Goal: Information Seeking & Learning: Learn about a topic

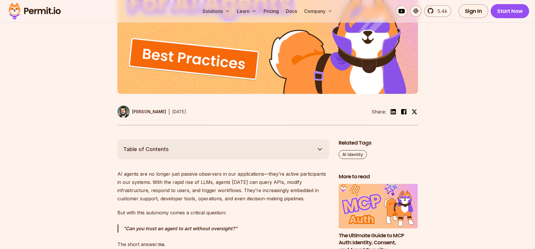
scroll to position [257, 0]
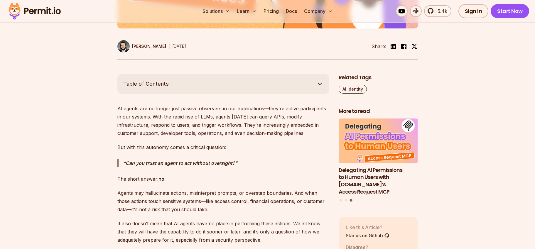
scroll to position [299, 0]
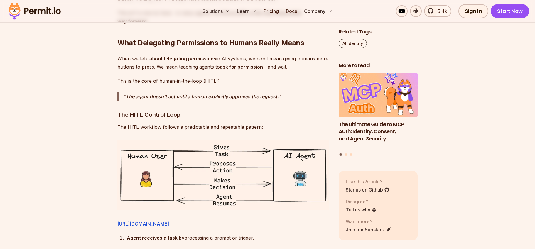
scroll to position [891, 0]
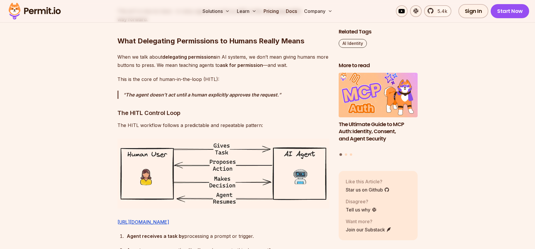
click at [317, 218] on p "[URL][DOMAIN_NAME]" at bounding box center [223, 222] width 212 height 8
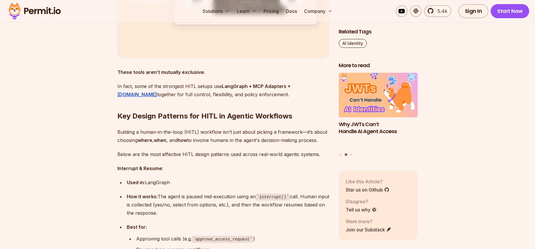
scroll to position [1883, 0]
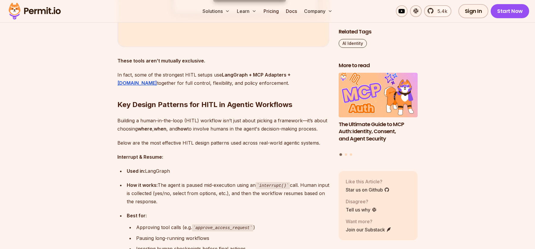
click at [298, 121] on p "Building a human-in-the-loop (HITL) workflow isn’t just about picking a framewo…" at bounding box center [223, 125] width 212 height 16
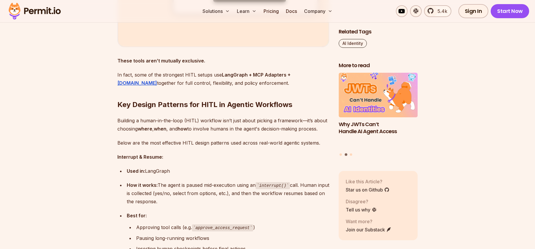
click at [471, 139] on section "Table of Contents AI agents are no longer just passive observers in our applica…" at bounding box center [267, 45] width 535 height 3132
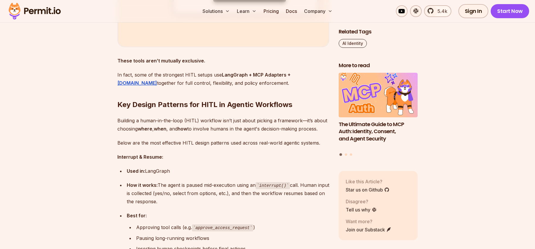
click at [471, 139] on section "Table of Contents AI agents are no longer just passive observers in our applica…" at bounding box center [267, 45] width 535 height 3132
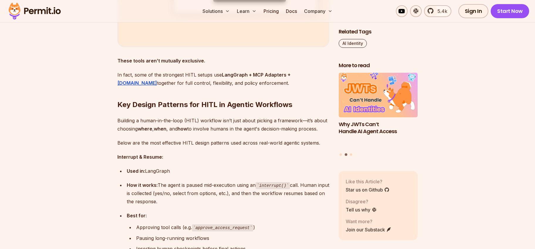
click at [473, 139] on section "Table of Contents AI agents are no longer just passive observers in our applica…" at bounding box center [267, 45] width 535 height 3132
click at [472, 137] on section "Table of Contents AI agents are no longer just passive observers in our applica…" at bounding box center [267, 45] width 535 height 3132
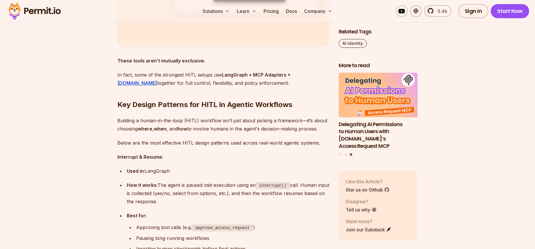
click at [150, 176] on ul "Used in: LangGraph How it works: The agent is paused mid-execution using an int…" at bounding box center [223, 210] width 212 height 86
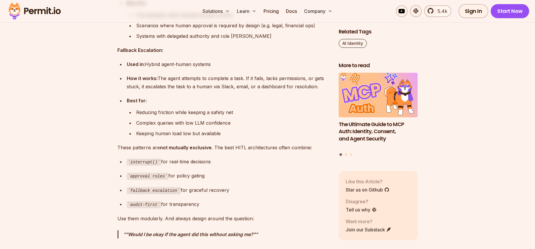
scroll to position [2300, 0]
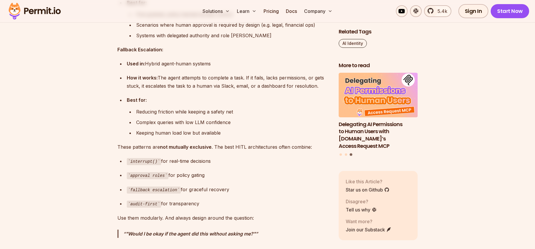
click at [251, 180] on ul "interrupt() for real-time decisions approval roles for policy gating fallback e…" at bounding box center [223, 182] width 212 height 51
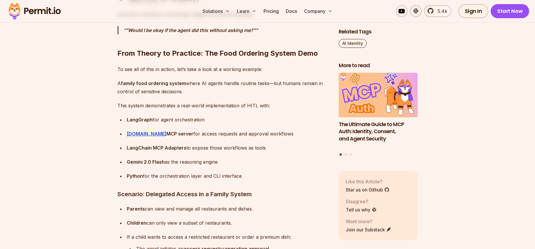
scroll to position [2504, 0]
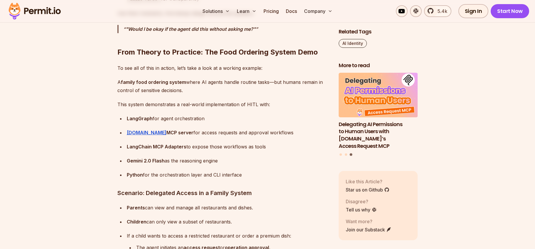
click at [262, 179] on div "Python for the orchestration layer and CLI interface" at bounding box center [228, 175] width 203 height 8
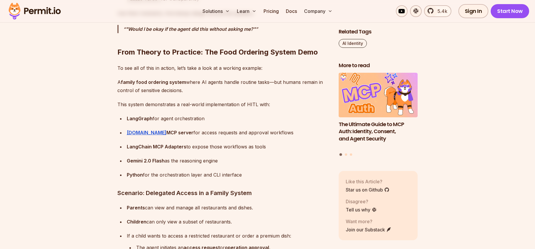
click at [262, 179] on div "Python for the orchestration layer and CLI interface" at bounding box center [228, 175] width 203 height 8
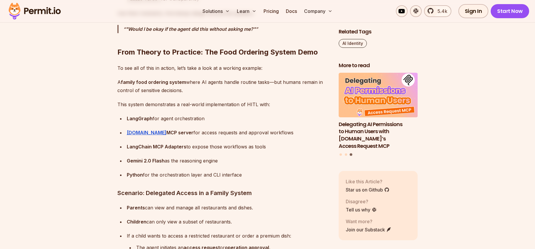
click at [262, 179] on div "Python for the orchestration layer and CLI interface" at bounding box center [228, 175] width 203 height 8
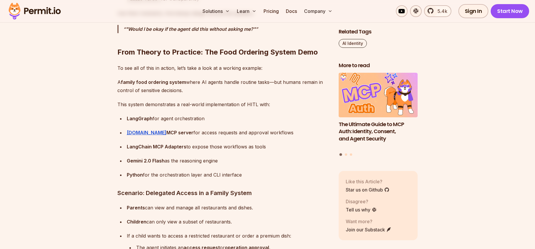
drag, startPoint x: 279, startPoint y: 163, endPoint x: 288, endPoint y: 166, distance: 9.6
click at [288, 169] on ul "LangGraph for agent orchestration [DOMAIN_NAME] MCP server for access requests …" at bounding box center [223, 147] width 212 height 65
click at [288, 166] on ul "LangGraph for agent orchestration [DOMAIN_NAME] MCP server for access requests …" at bounding box center [223, 147] width 212 height 65
click at [312, 159] on div "Gemini 2.0 Flash as the reasoning engine" at bounding box center [228, 161] width 203 height 8
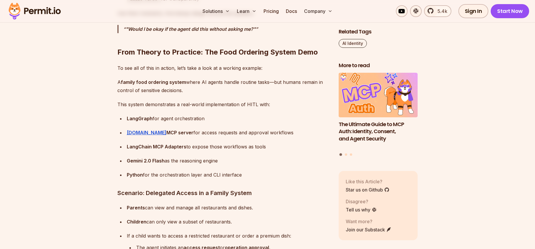
click at [311, 157] on div "Gemini 2.0 Flash as the reasoning engine" at bounding box center [228, 161] width 203 height 8
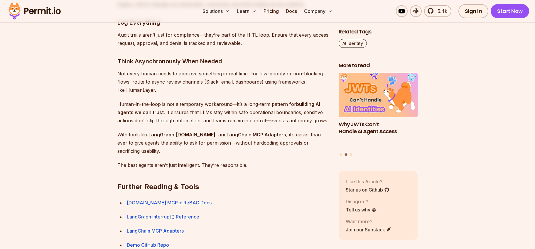
scroll to position [3128, 0]
